Goal: Transaction & Acquisition: Download file/media

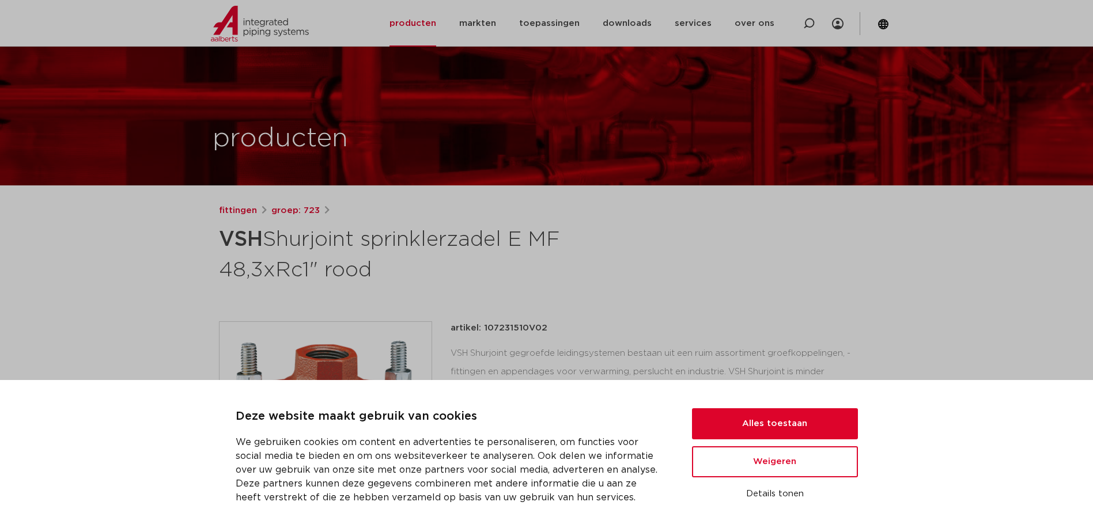
scroll to position [173, 0]
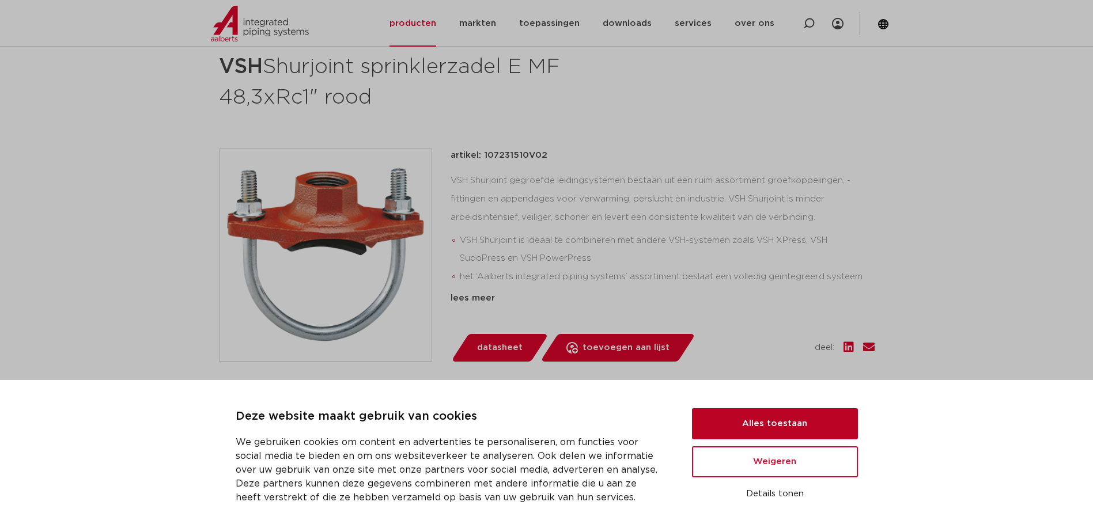
click at [806, 425] on button "Alles toestaan" at bounding box center [775, 423] width 166 height 31
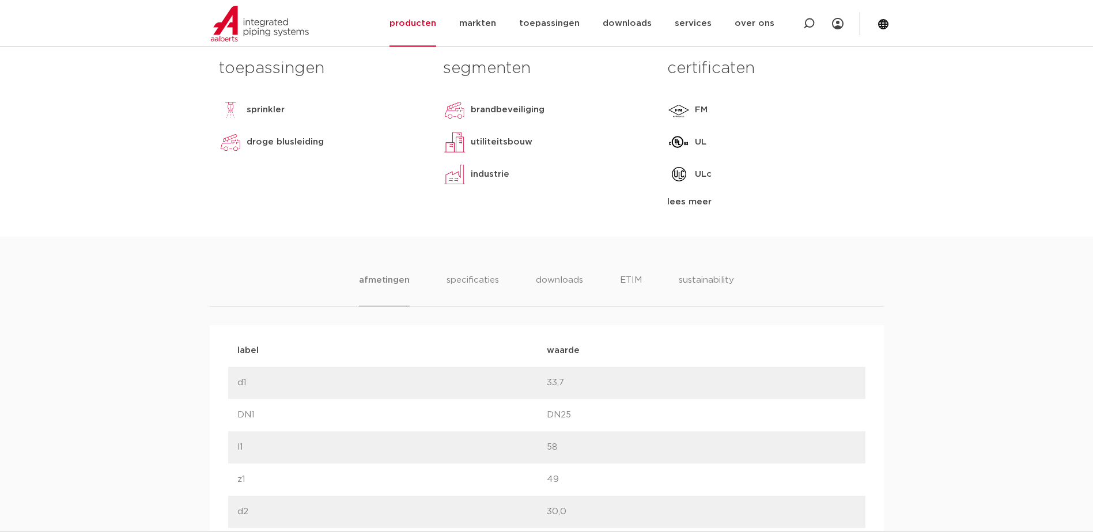
scroll to position [395, 0]
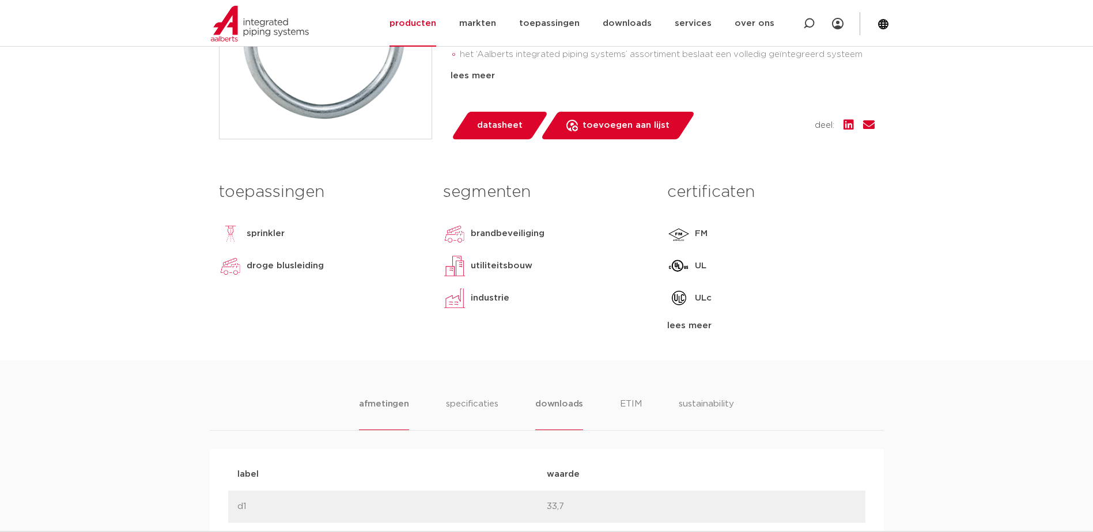
click at [574, 406] on li "downloads" at bounding box center [559, 414] width 48 height 33
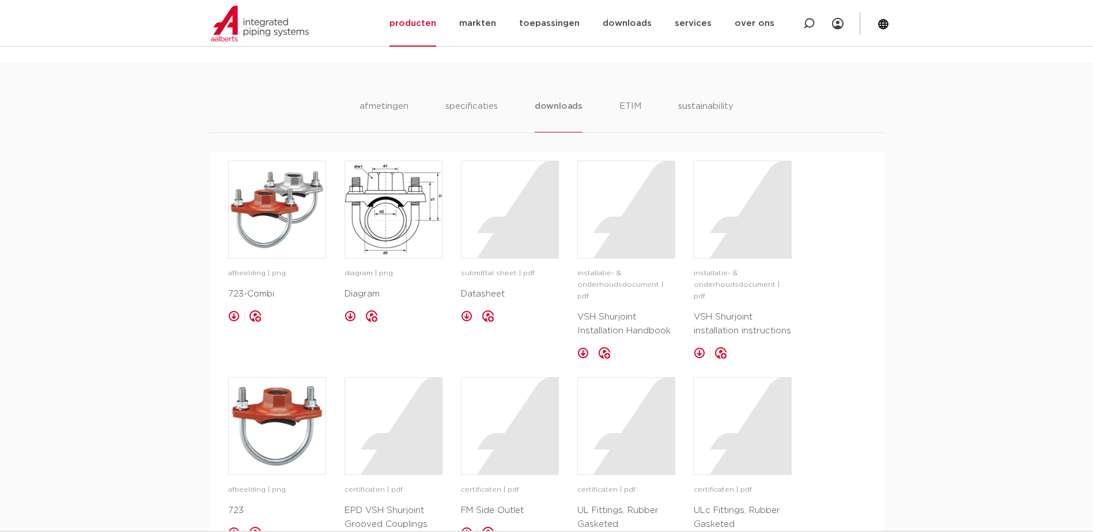
scroll to position [683, 0]
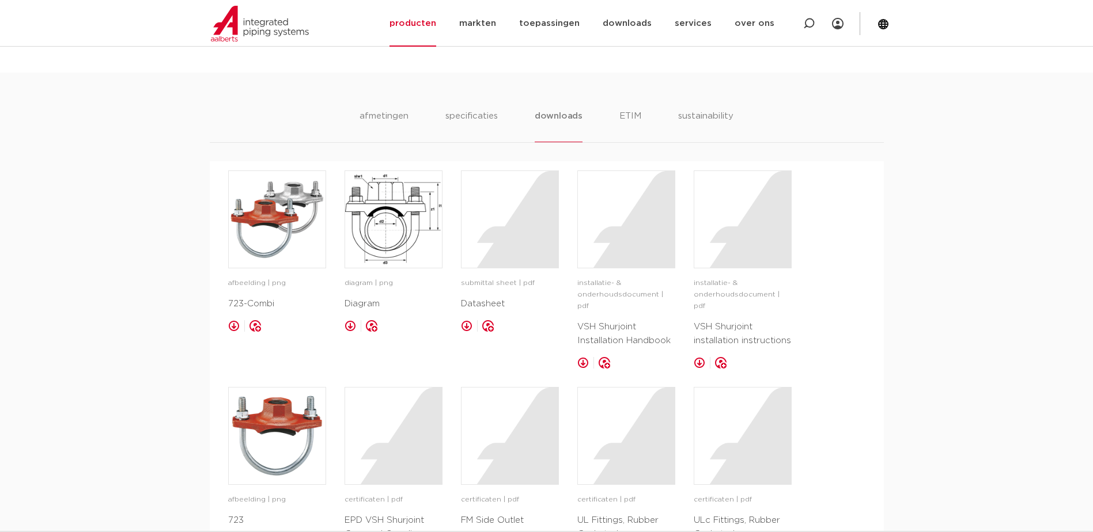
click at [498, 303] on p "Datasheet" at bounding box center [510, 304] width 98 height 14
click at [468, 326] on link at bounding box center [467, 326] width 12 height 12
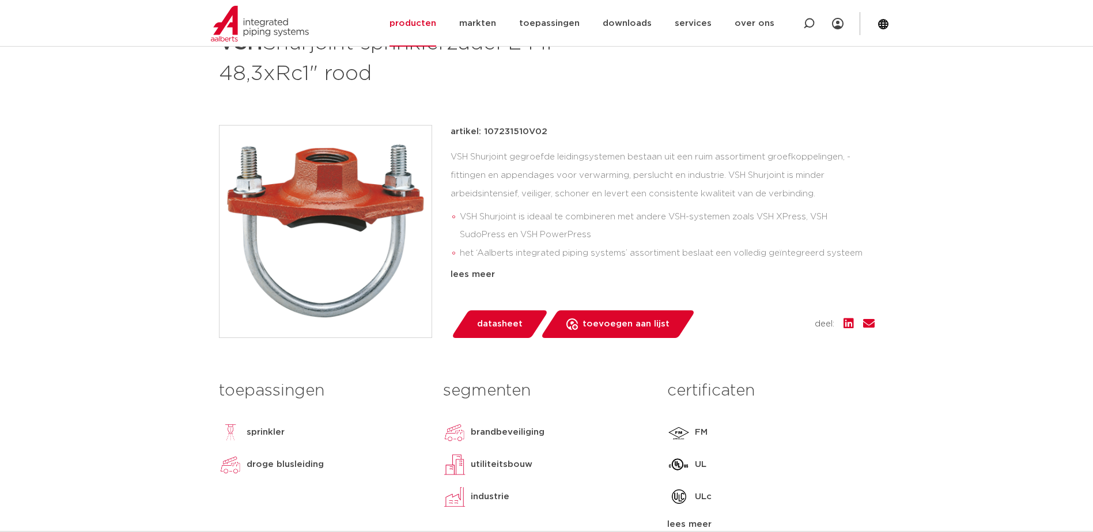
scroll to position [173, 0]
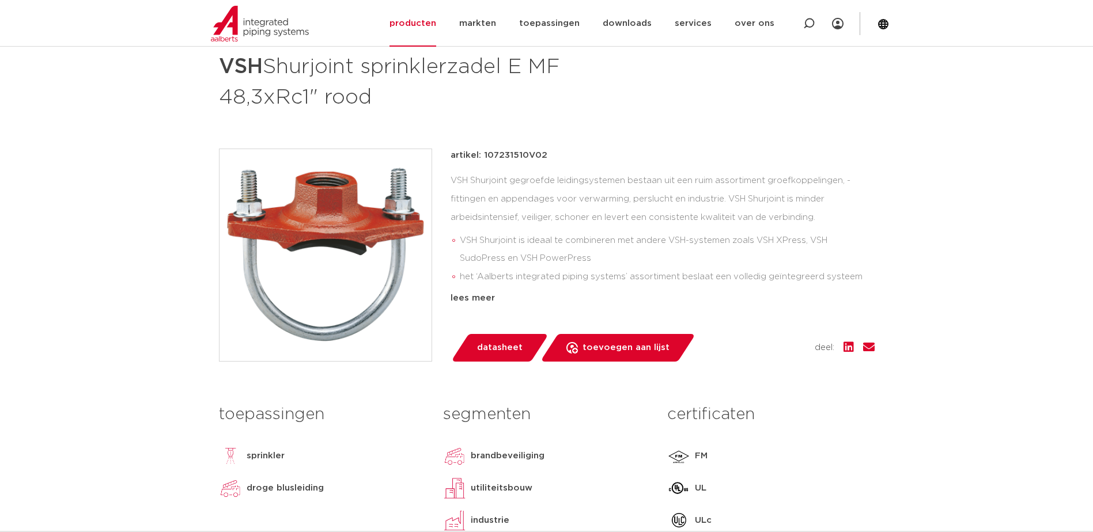
drag, startPoint x: 371, startPoint y: 221, endPoint x: 312, endPoint y: 195, distance: 64.8
click at [312, 195] on img at bounding box center [326, 255] width 212 height 212
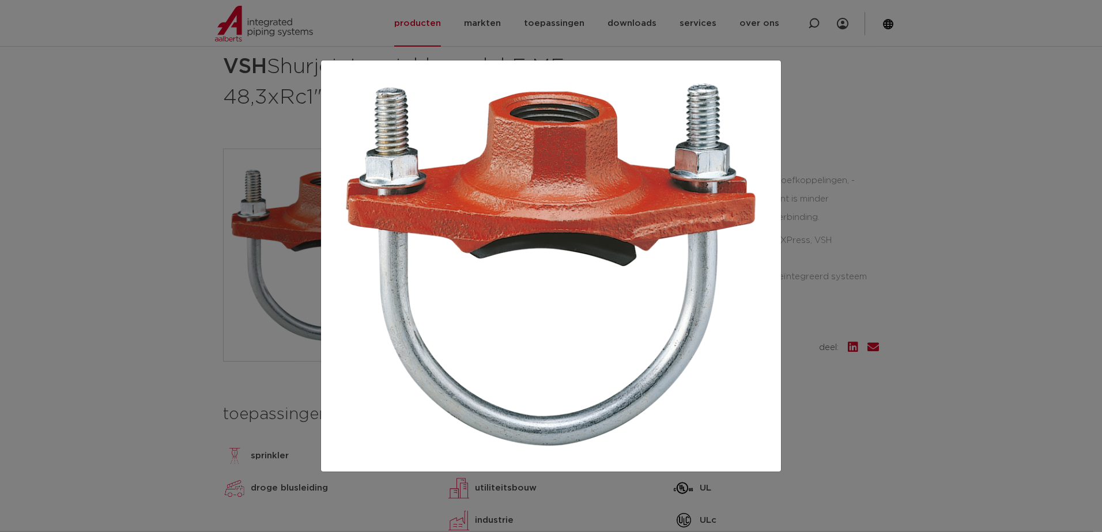
click at [994, 205] on div at bounding box center [551, 266] width 1102 height 532
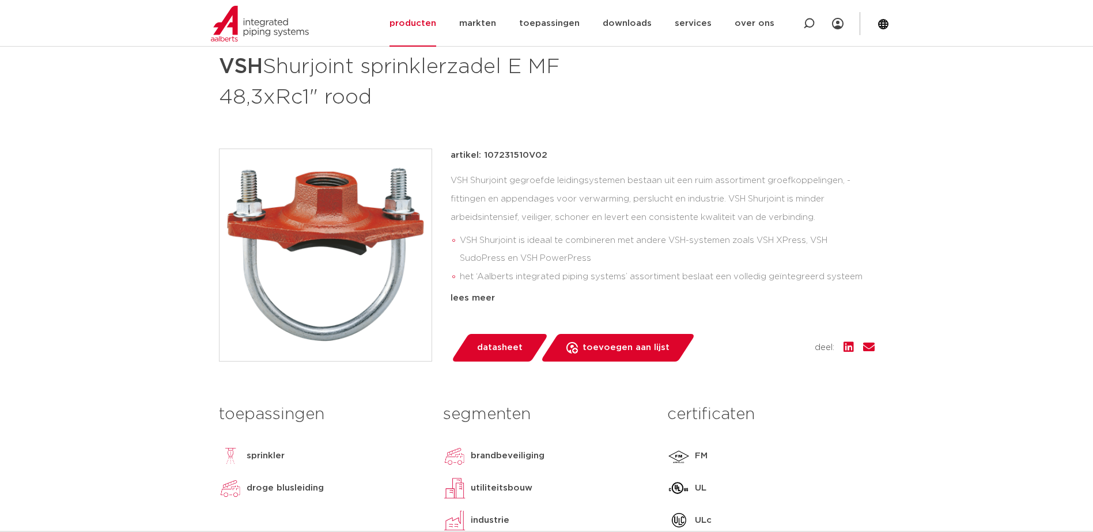
click at [754, 88] on div "fittingen groep: 723 VSH Shurjoint sprinklerzadel E MF 48,3xRc1" rood" at bounding box center [547, 71] width 656 height 81
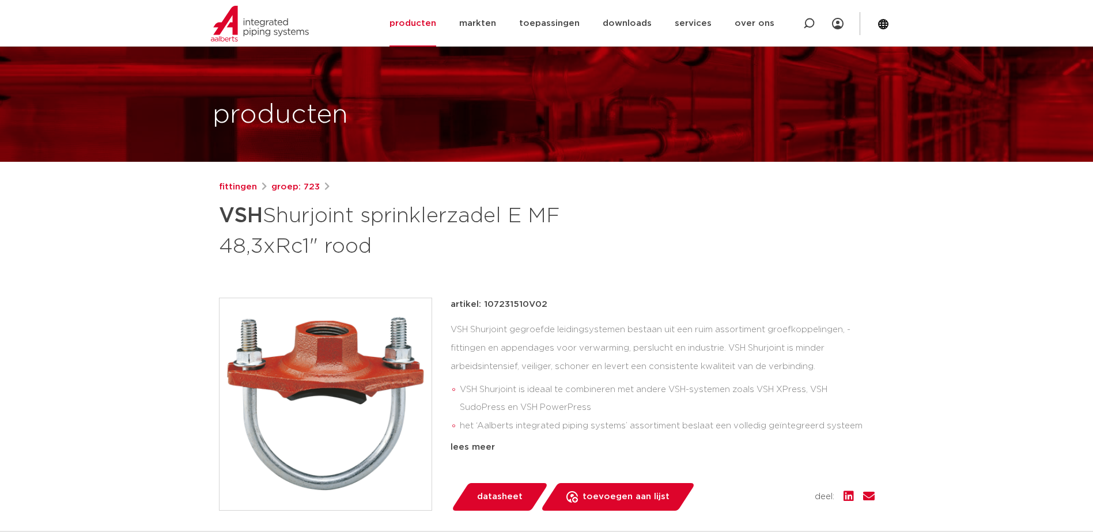
scroll to position [0, 0]
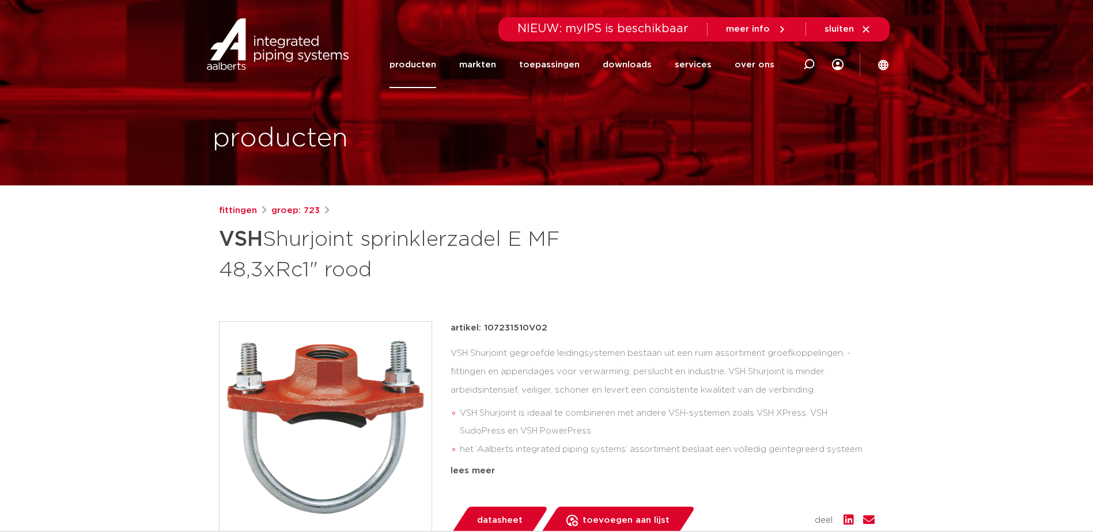
click at [283, 244] on h1 "VSH Shurjoint sprinklerzadel E MF 48,3xRc1" rood" at bounding box center [435, 253] width 433 height 62
copy h1 "Shurjoint"
click at [808, 65] on icon at bounding box center [809, 65] width 12 height 12
click at [536, 65] on input "Zoeken" at bounding box center [636, 62] width 362 height 23
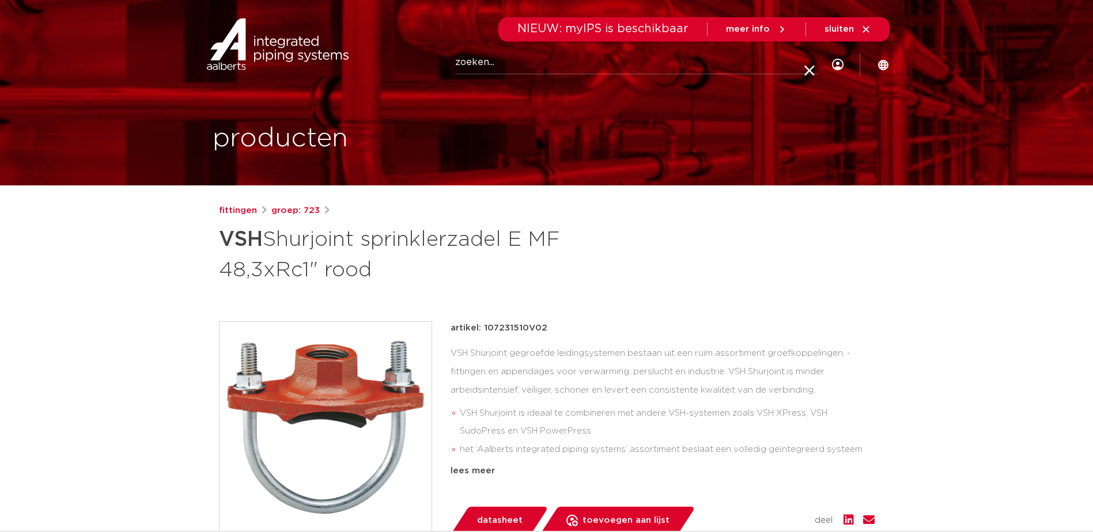
paste input "Shurjoint"
type input "Shurjoint"
click button "Zoeken" at bounding box center [0, 0] width 0 height 0
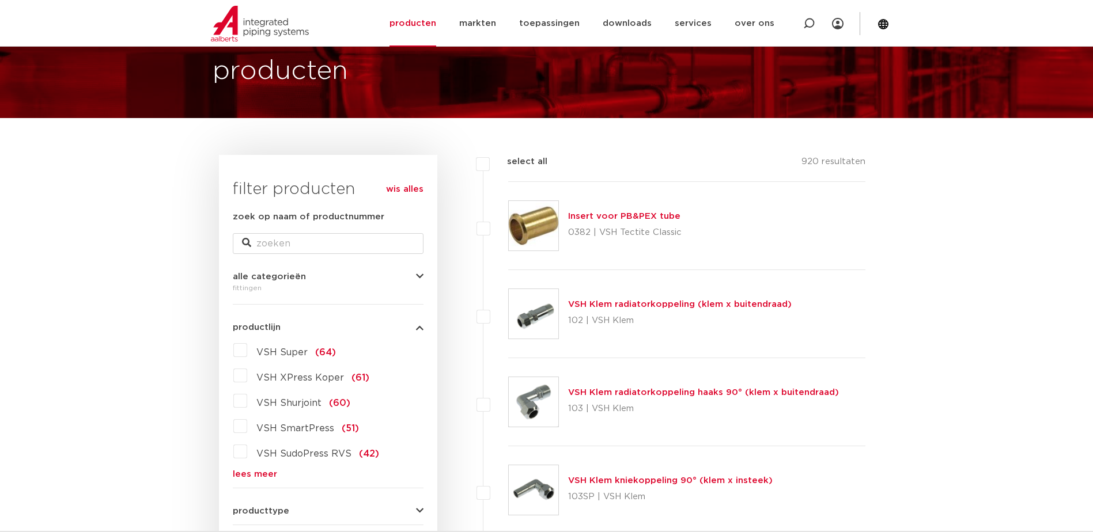
scroll to position [173, 0]
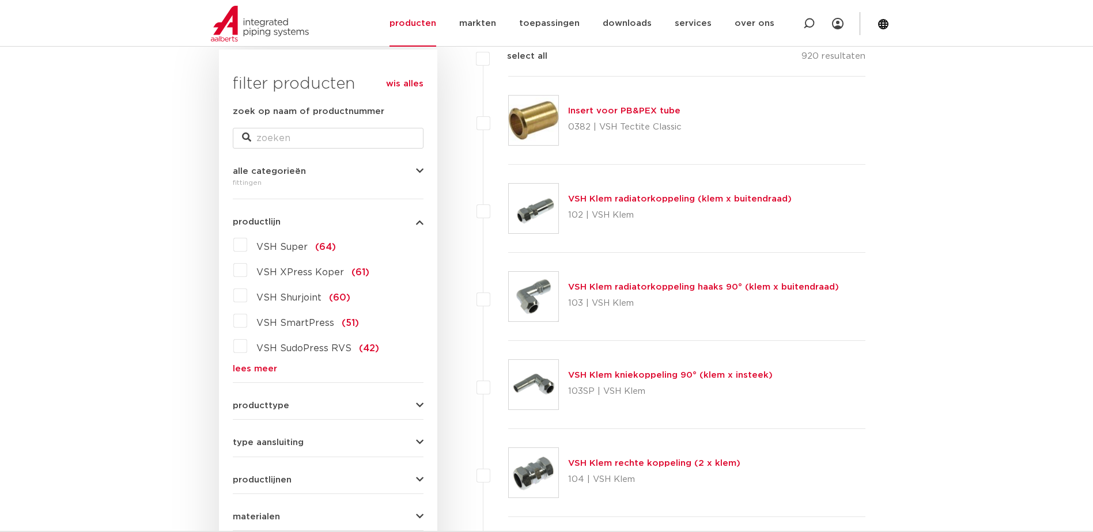
click at [247, 292] on label "VSH Shurjoint (60)" at bounding box center [298, 295] width 103 height 18
click at [0, 0] on input "VSH Shurjoint (60)" at bounding box center [0, 0] width 0 height 0
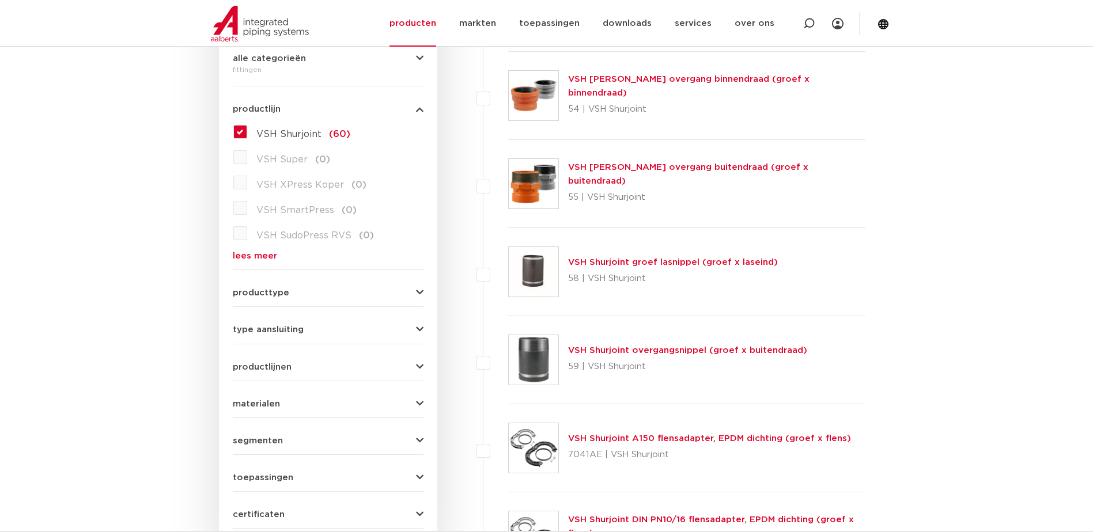
scroll to position [288, 0]
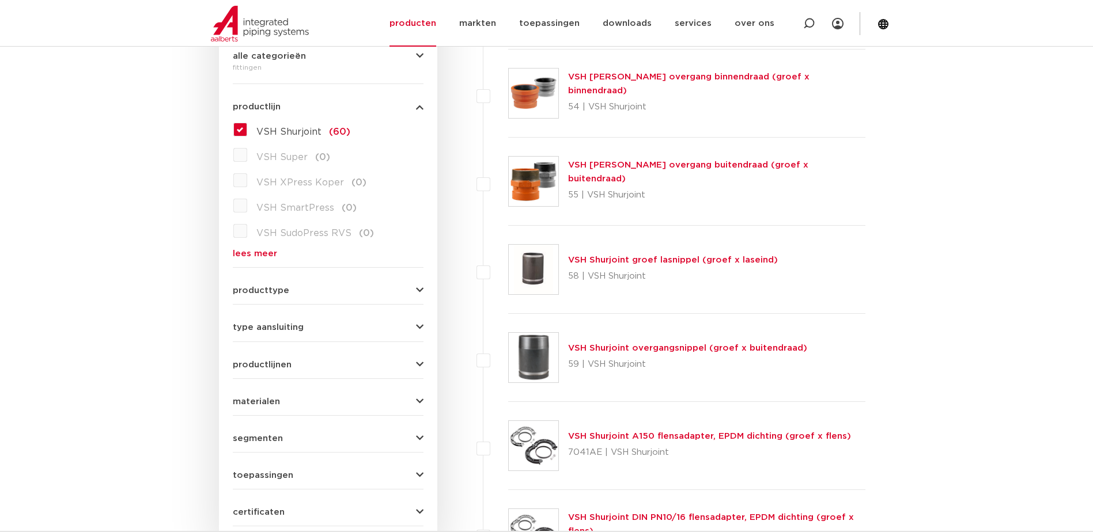
click at [247, 128] on label "VSH Shurjoint (60)" at bounding box center [298, 129] width 103 height 18
click at [0, 0] on input "VSH Shurjoint (60)" at bounding box center [0, 0] width 0 height 0
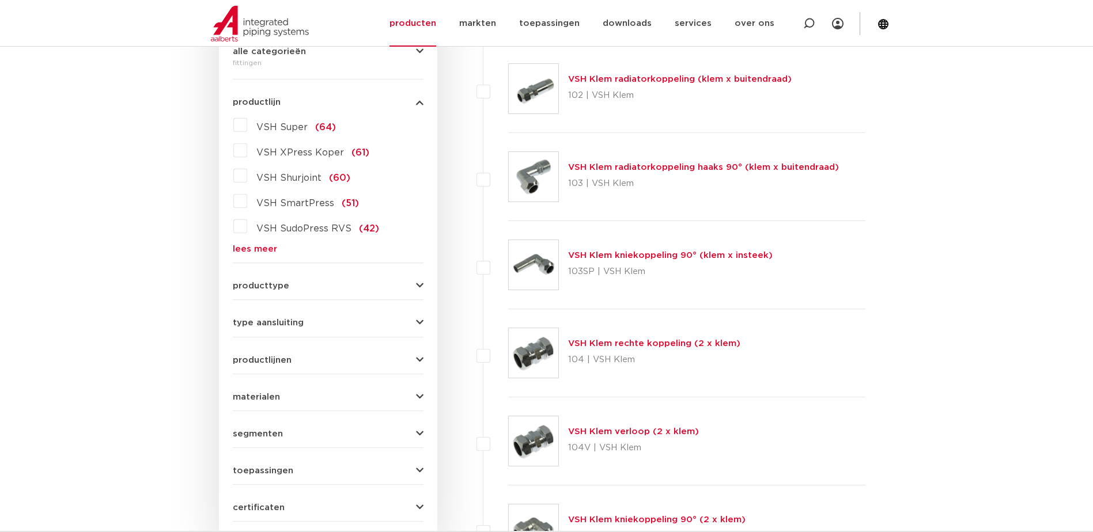
scroll to position [288, 0]
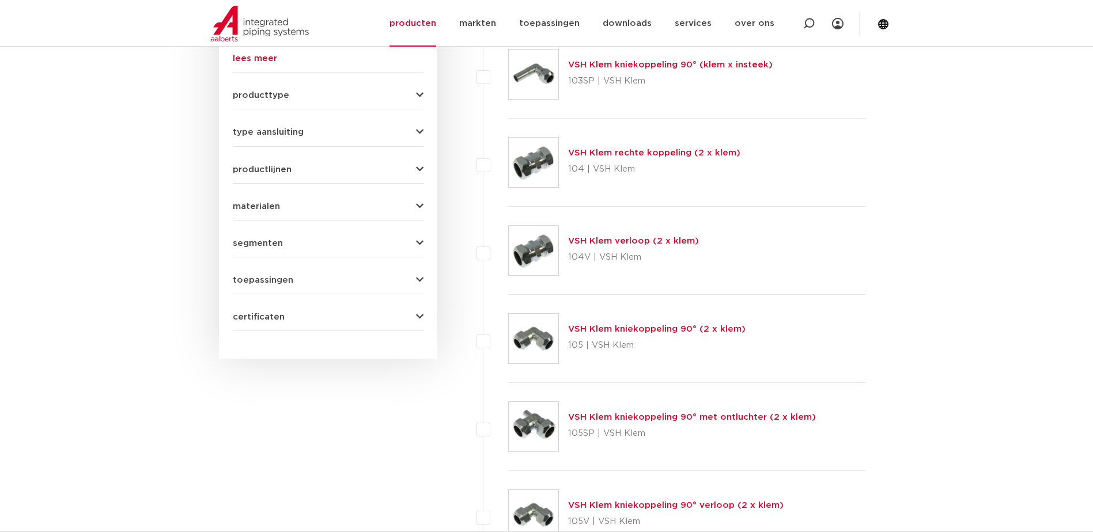
scroll to position [403, 0]
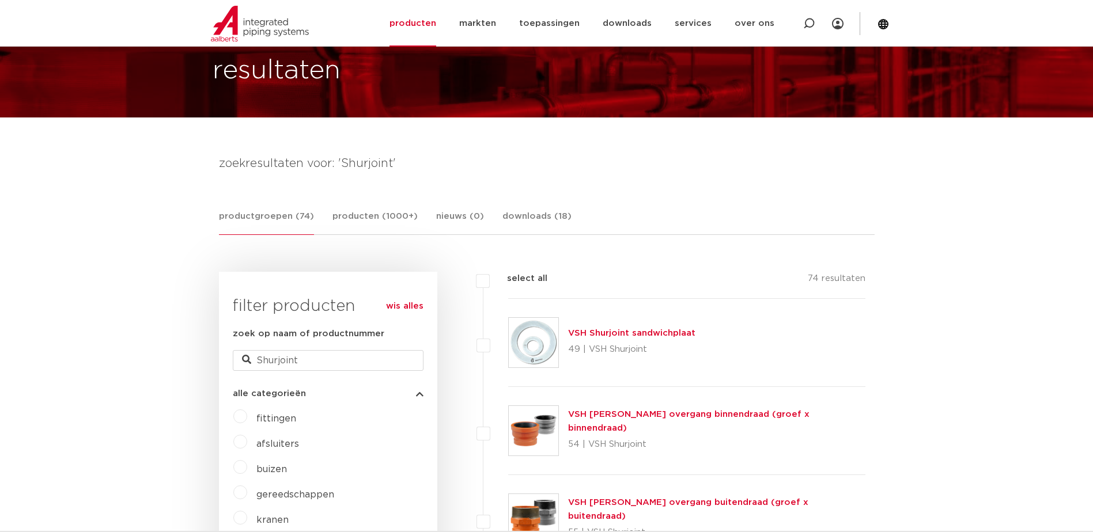
scroll to position [58, 0]
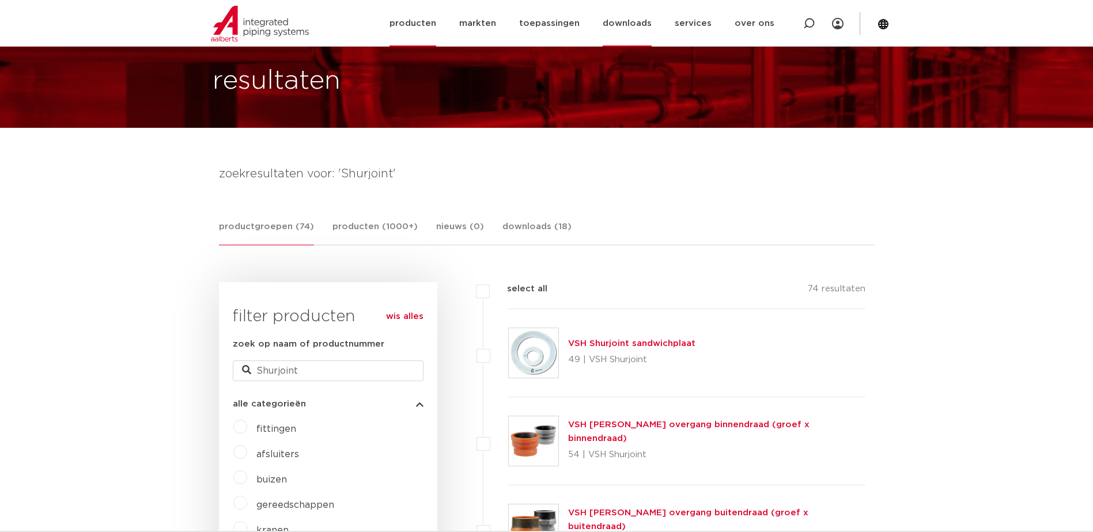
click at [645, 28] on link "downloads" at bounding box center [627, 23] width 49 height 47
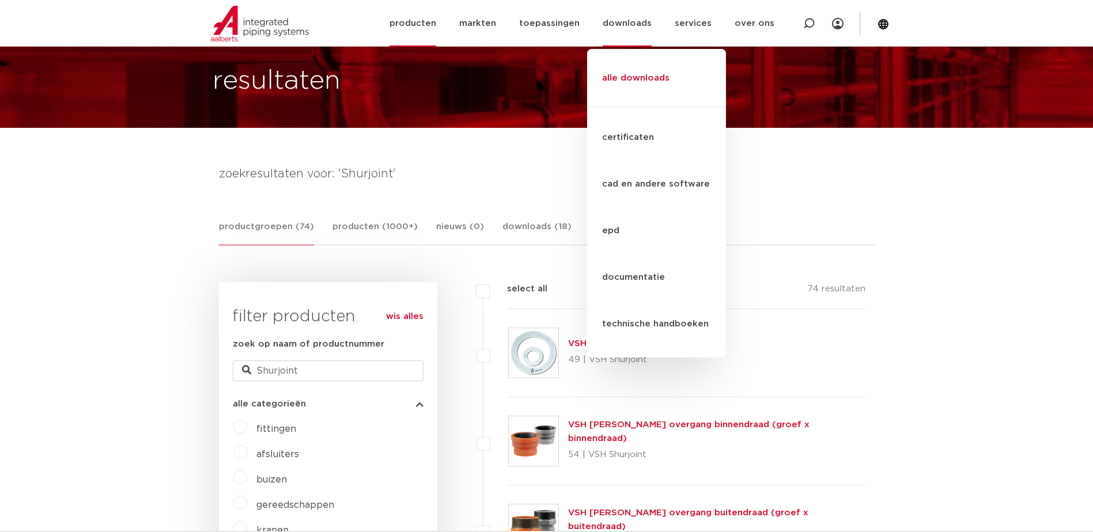
click at [642, 65] on link "alle downloads" at bounding box center [656, 83] width 139 height 47
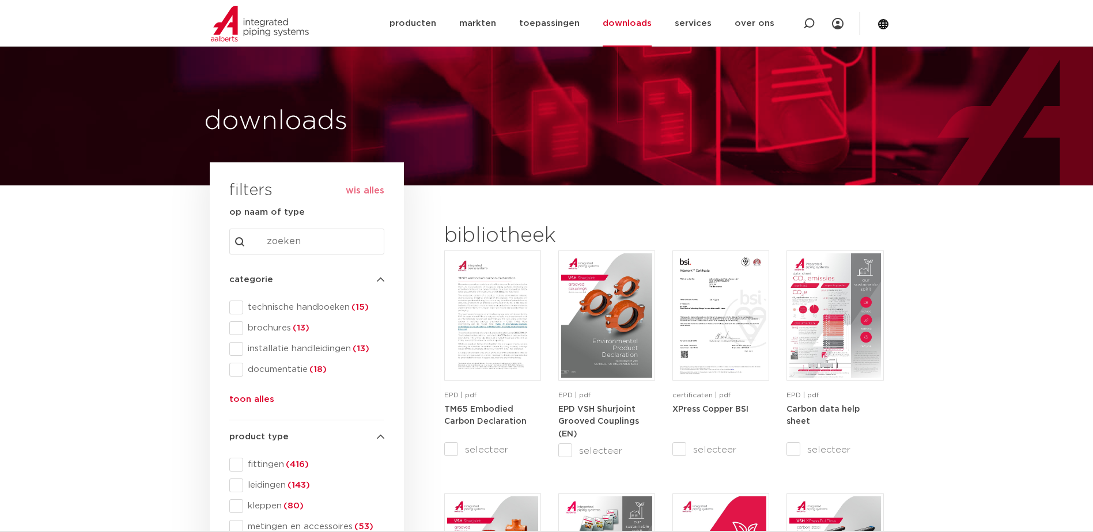
scroll to position [398, 0]
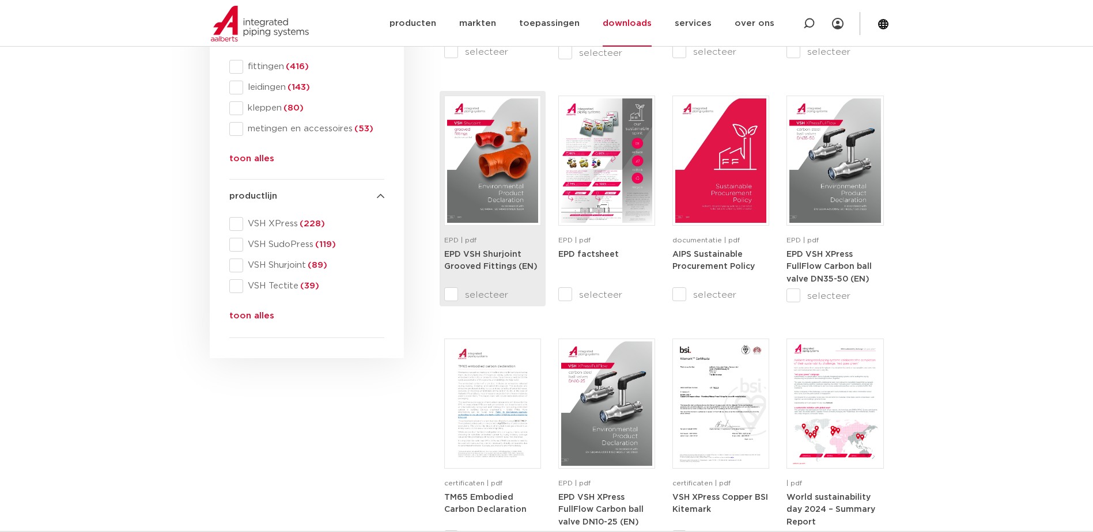
click at [474, 257] on strong "EPD VSH Shurjoint Grooved Fittings (EN)" at bounding box center [490, 261] width 93 height 21
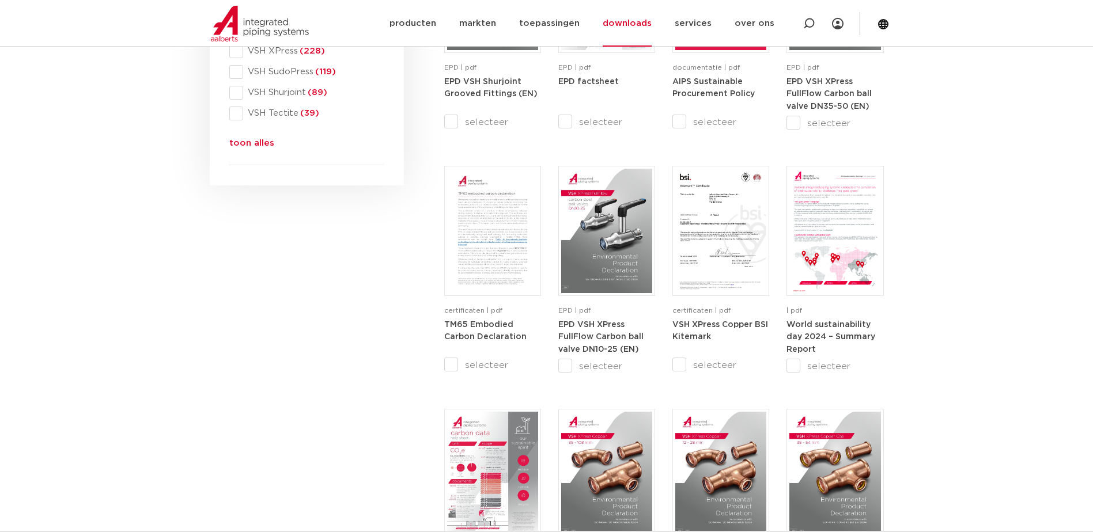
scroll to position [225, 0]
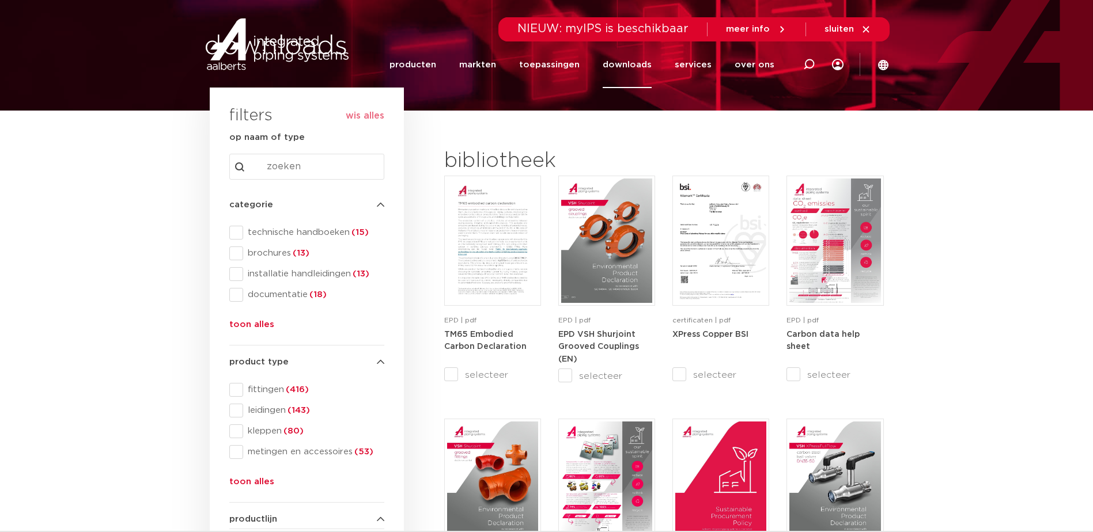
scroll to position [0, 0]
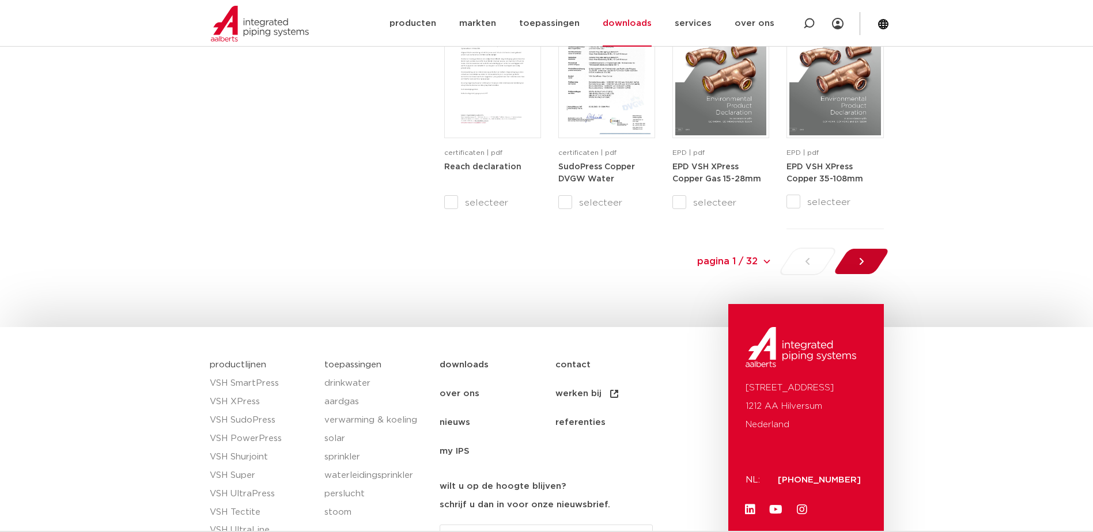
click at [868, 267] on div at bounding box center [861, 262] width 63 height 28
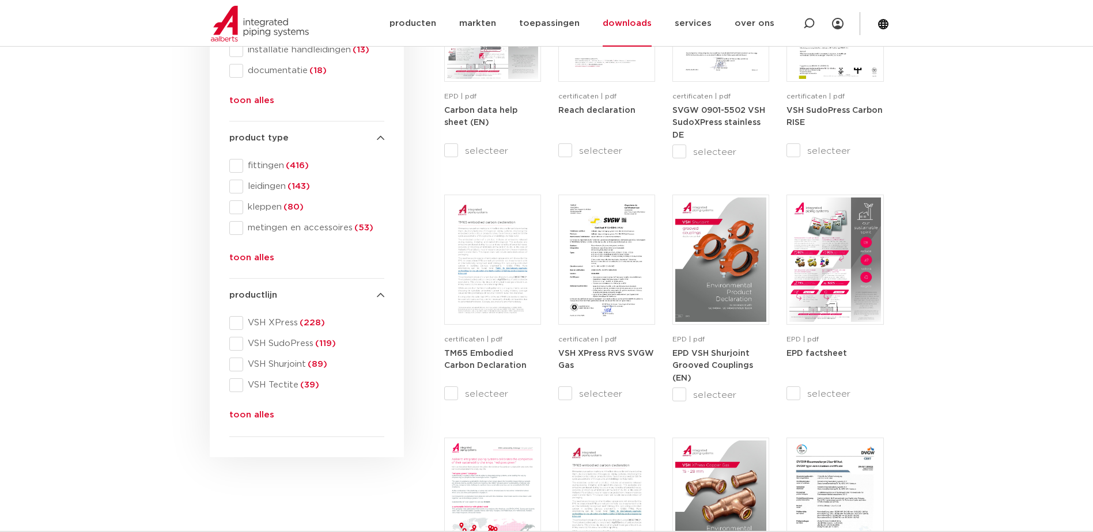
scroll to position [308, 0]
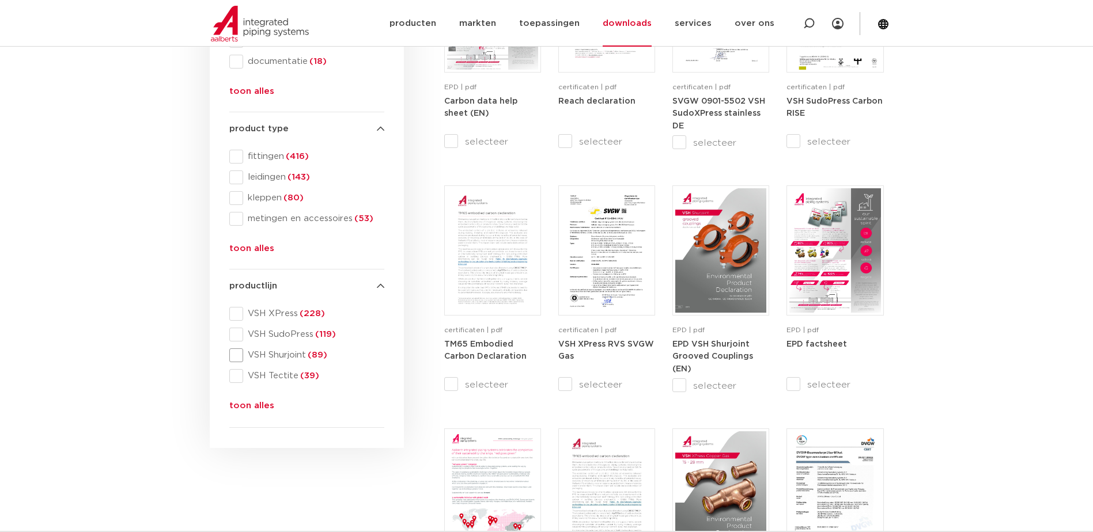
click at [238, 353] on span at bounding box center [236, 356] width 14 height 14
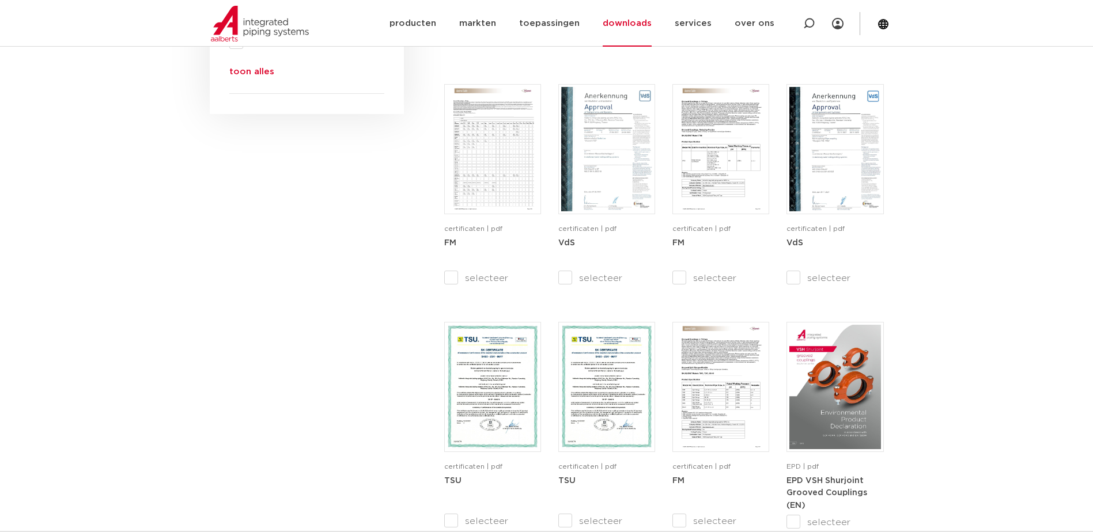
scroll to position [827, 0]
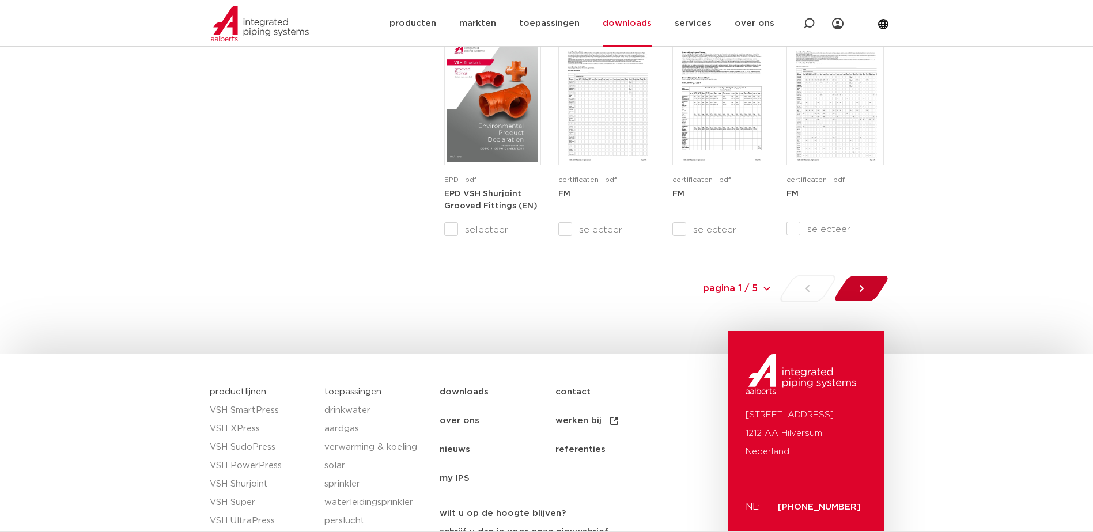
click at [858, 289] on icon at bounding box center [862, 289] width 12 height 12
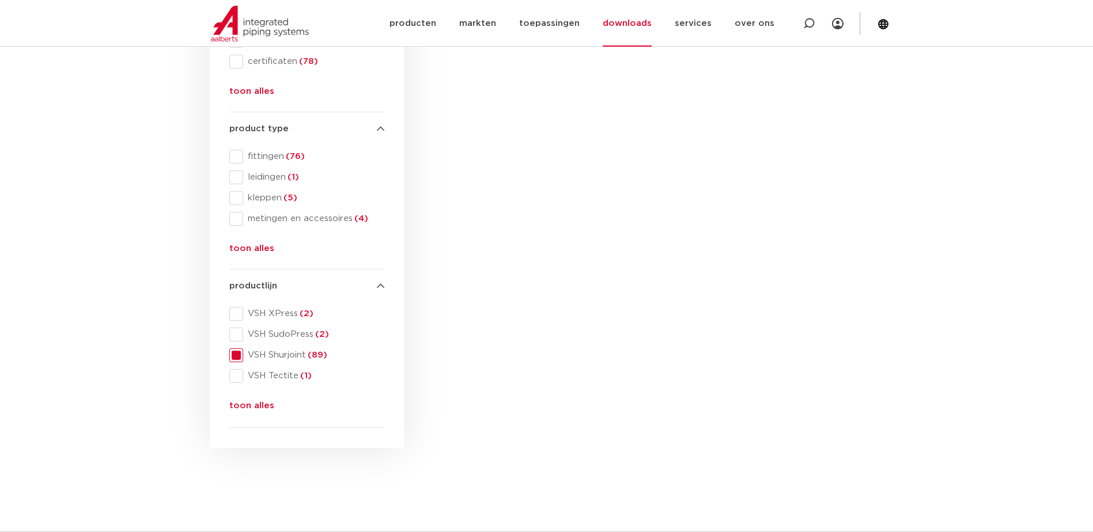
scroll to position [251, 0]
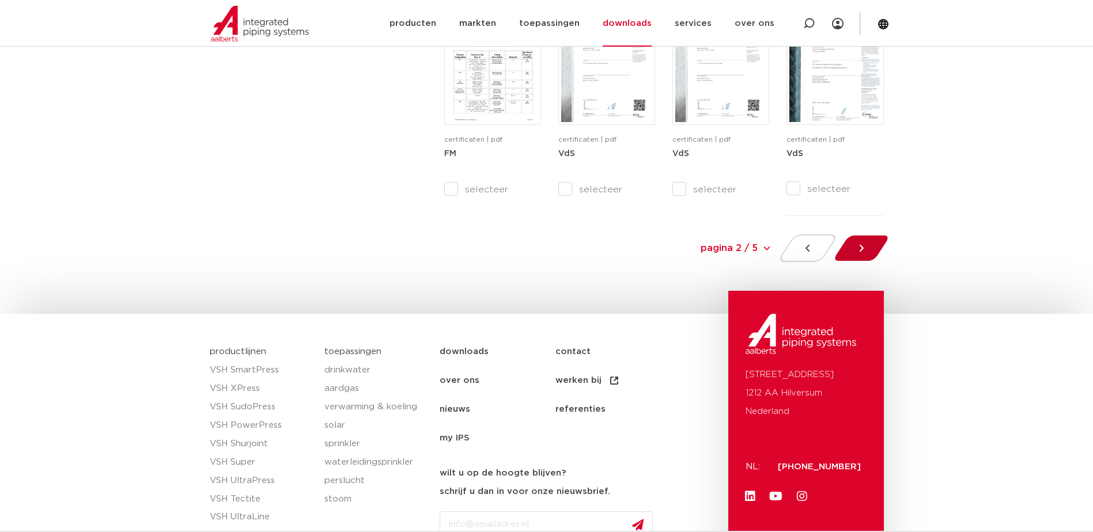
click at [869, 259] on div at bounding box center [861, 248] width 63 height 28
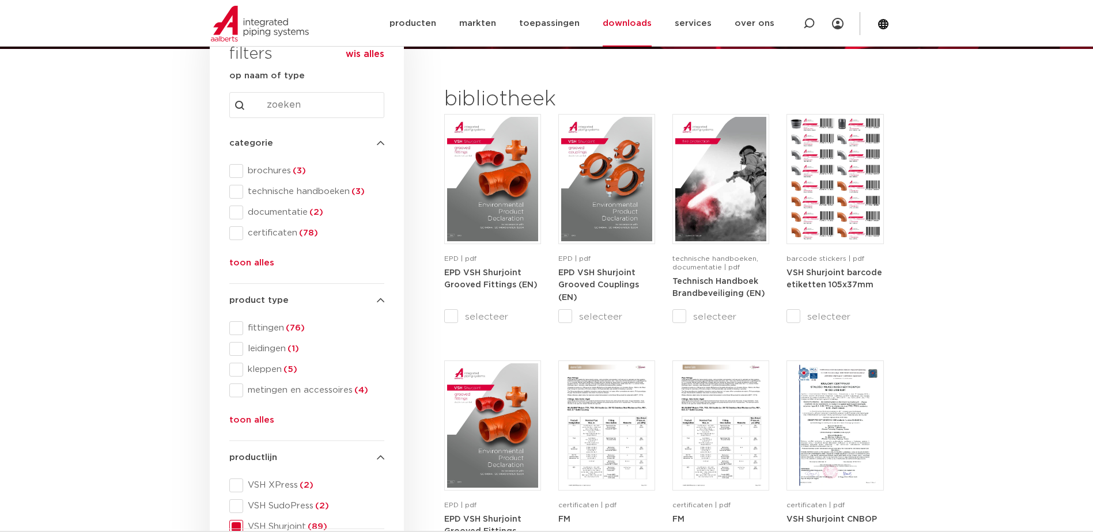
scroll to position [135, 0]
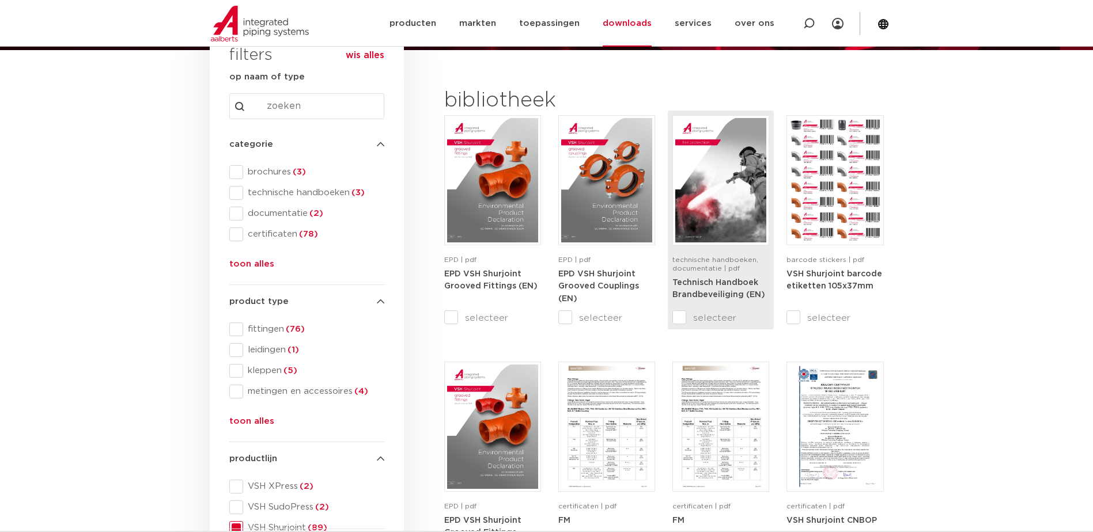
click at [694, 283] on strong "Technisch Handboek Brandbeveiliging (EN)" at bounding box center [718, 289] width 93 height 21
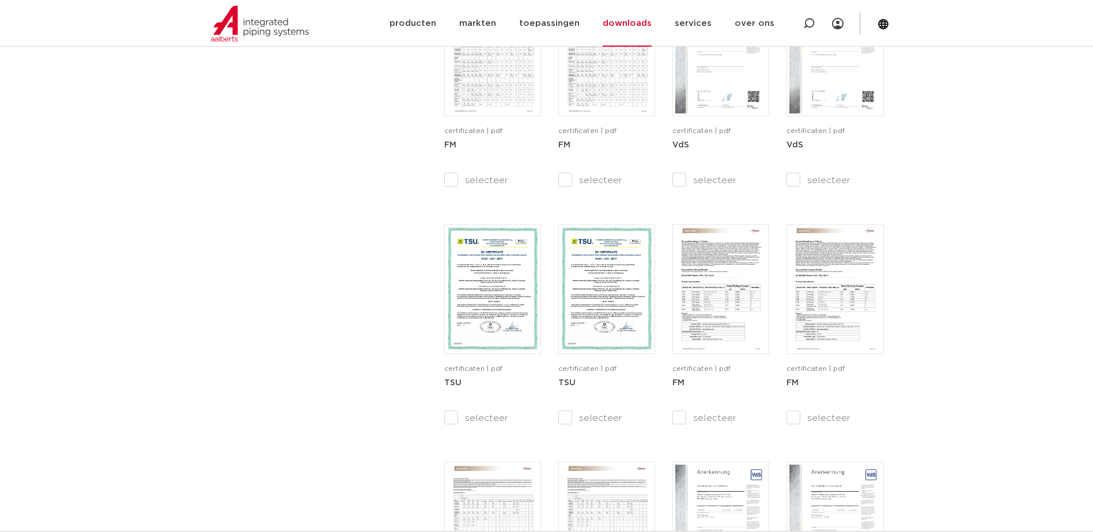
scroll to position [1095, 0]
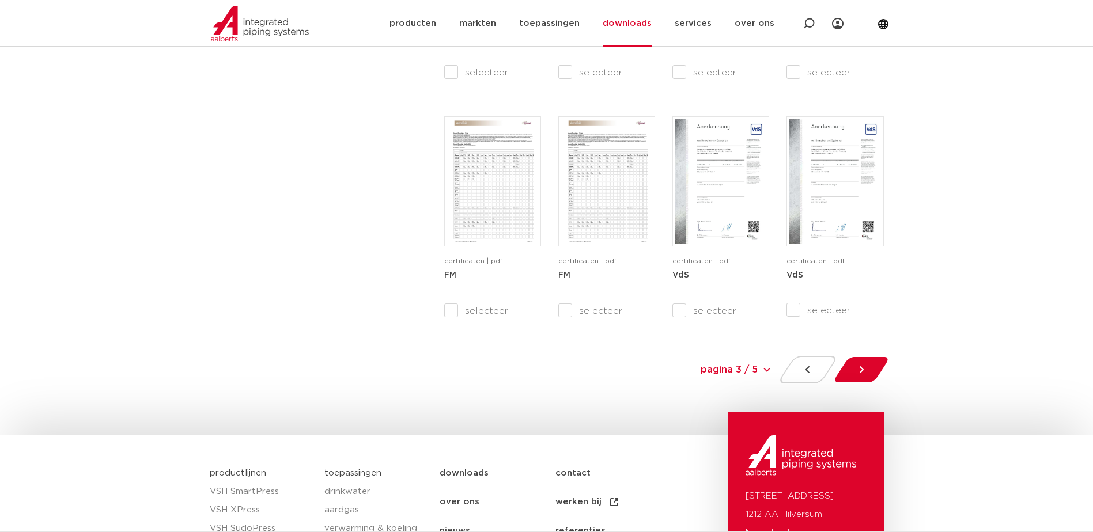
click at [867, 369] on icon at bounding box center [862, 370] width 12 height 12
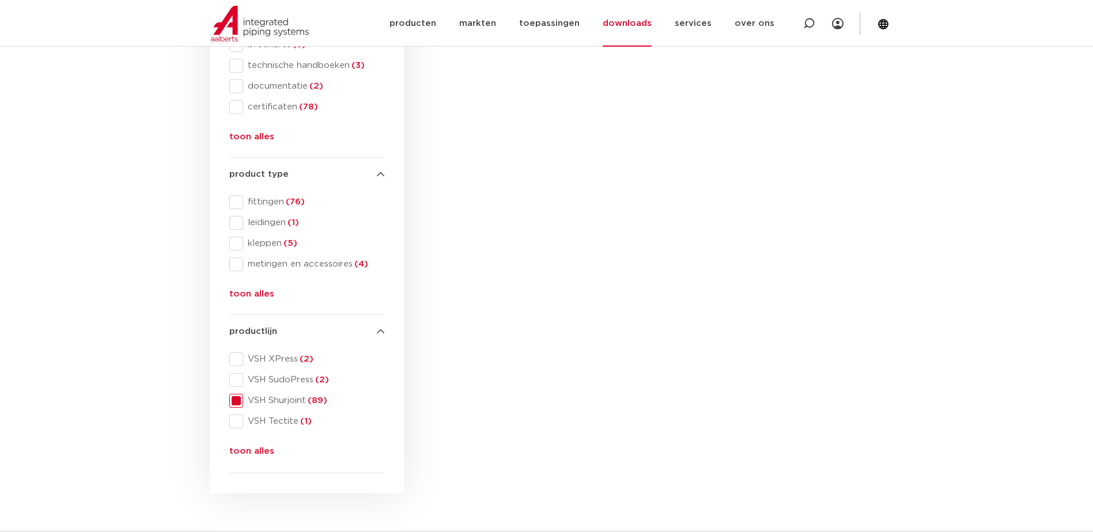
scroll to position [251, 0]
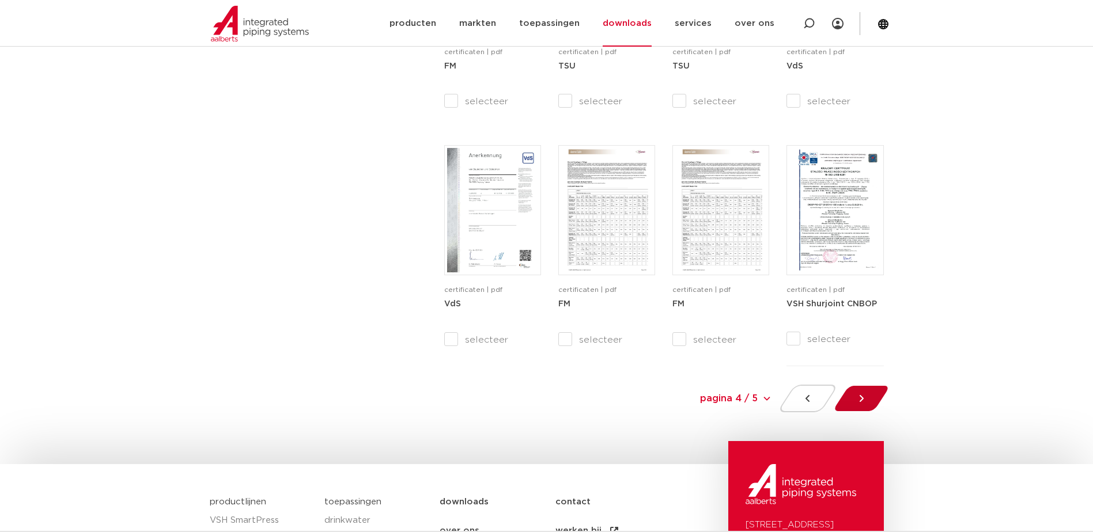
click at [872, 397] on div at bounding box center [861, 399] width 63 height 28
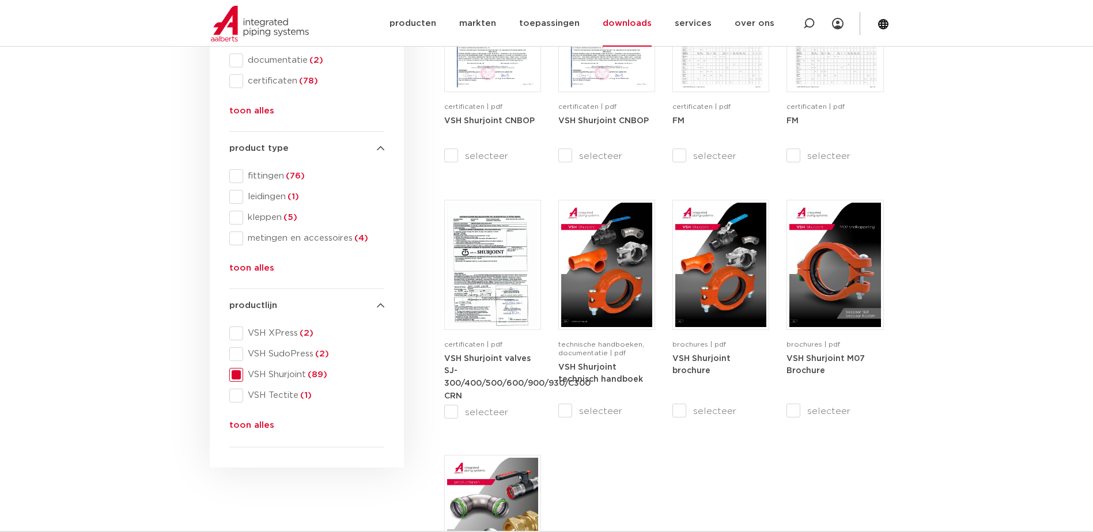
scroll to position [308, 0]
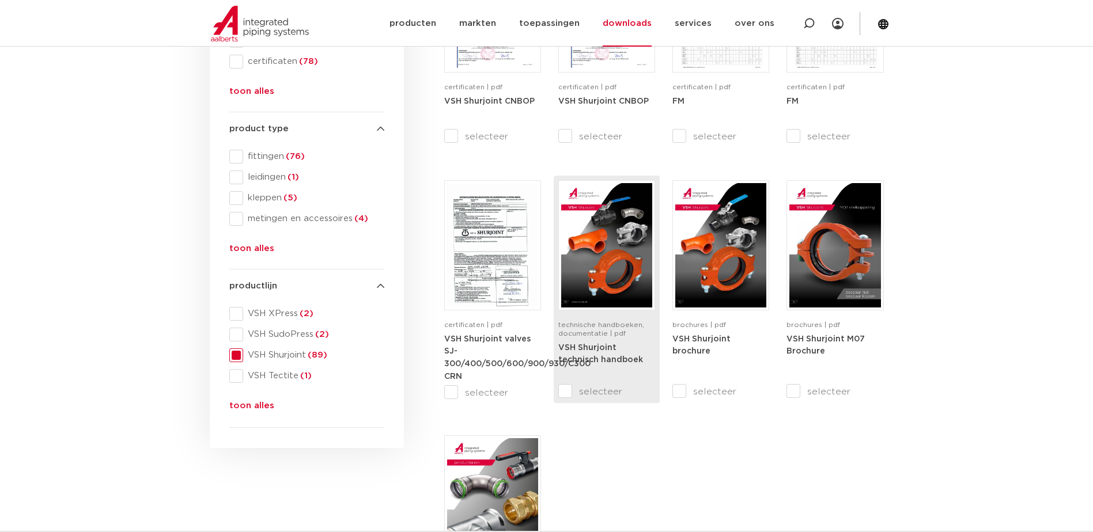
click at [612, 347] on strong "VSH Shurjoint technisch handboek" at bounding box center [600, 354] width 85 height 21
